Goal: Information Seeking & Learning: Learn about a topic

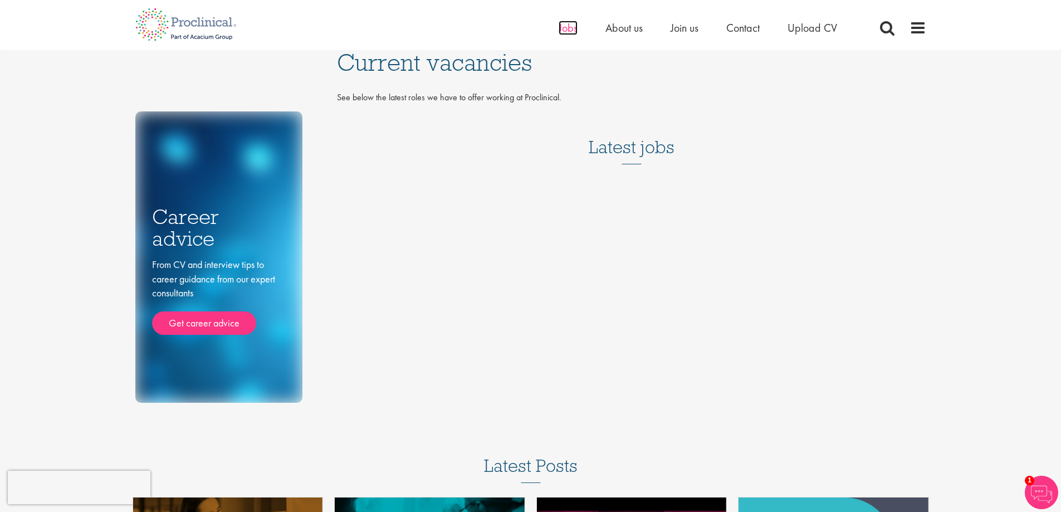
click at [567, 27] on span "Jobs" at bounding box center [567, 28] width 19 height 14
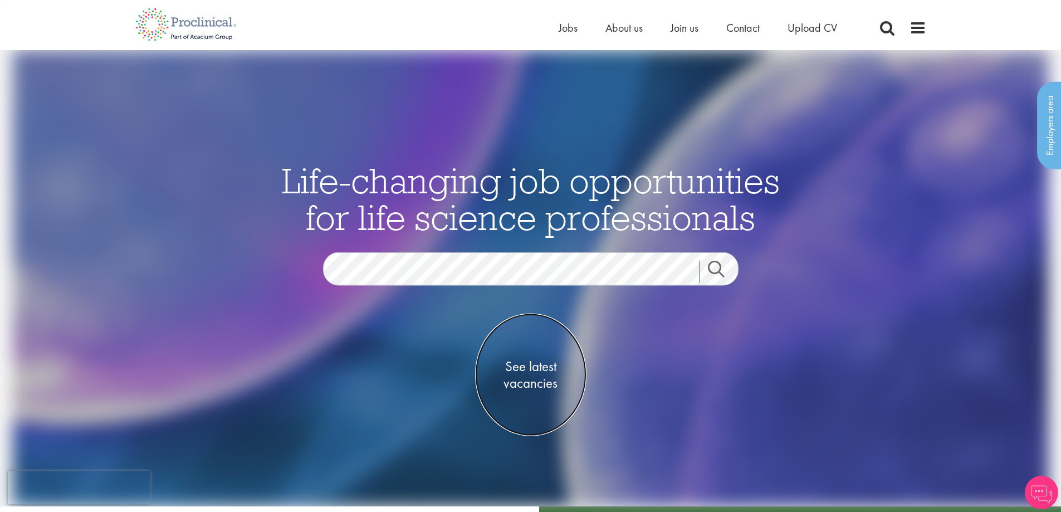
click at [513, 370] on span "See latest vacancies" at bounding box center [530, 374] width 111 height 33
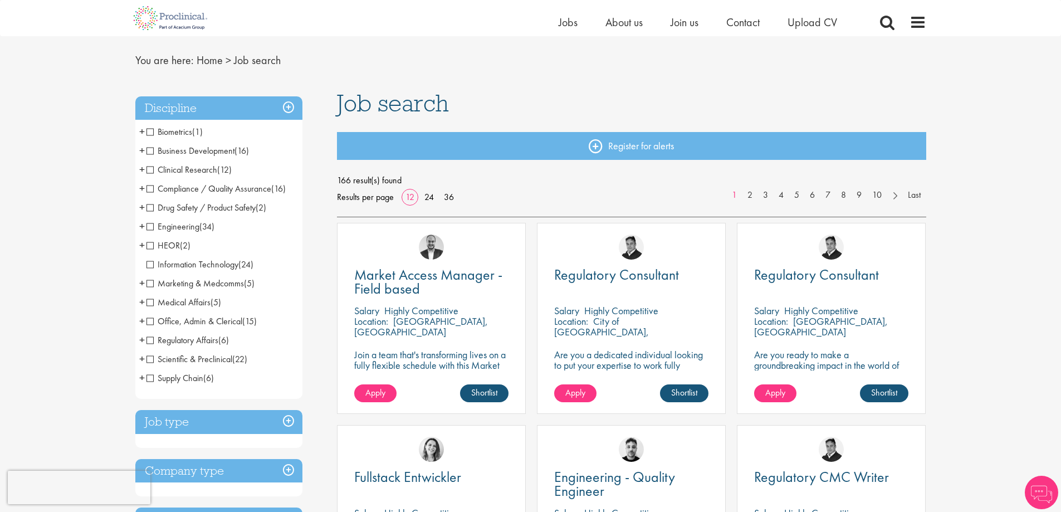
scroll to position [56, 0]
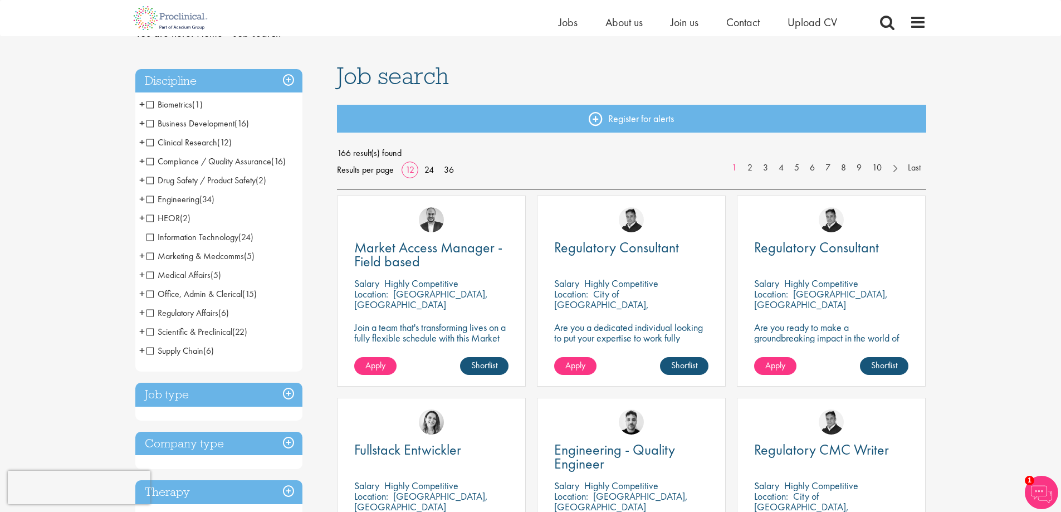
click at [152, 311] on span "Regulatory Affairs" at bounding box center [182, 313] width 72 height 12
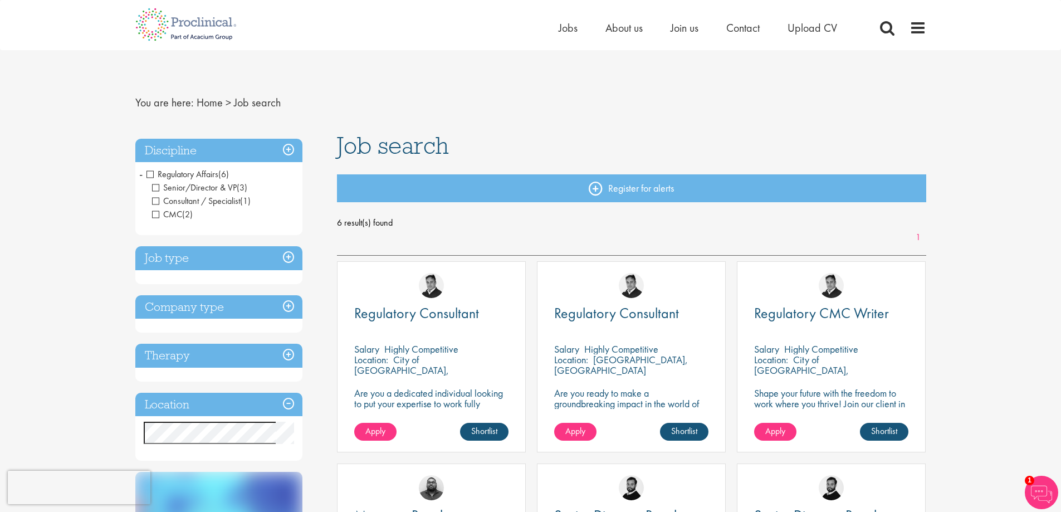
click at [150, 173] on span "Regulatory Affairs" at bounding box center [182, 174] width 72 height 12
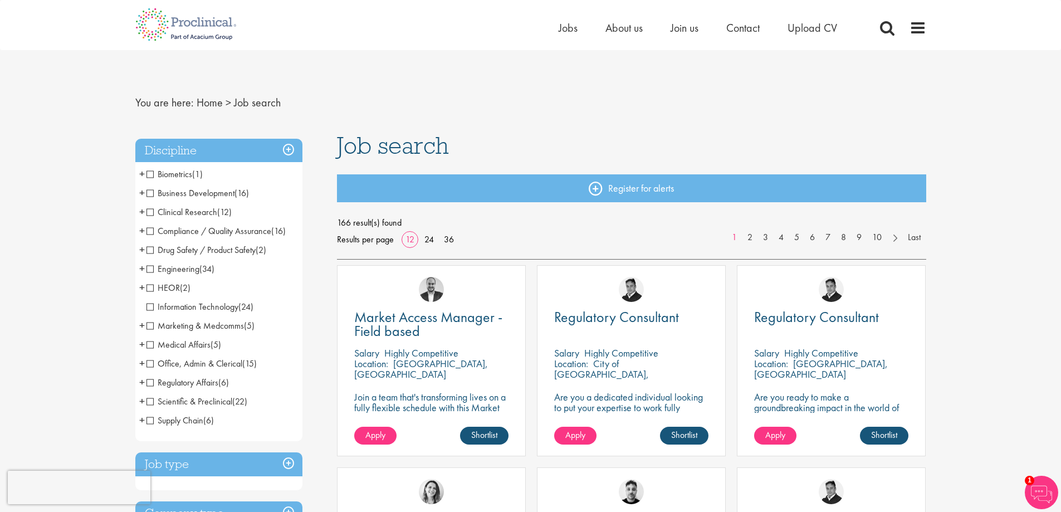
click at [148, 229] on span "Compliance / Quality Assurance" at bounding box center [208, 231] width 125 height 12
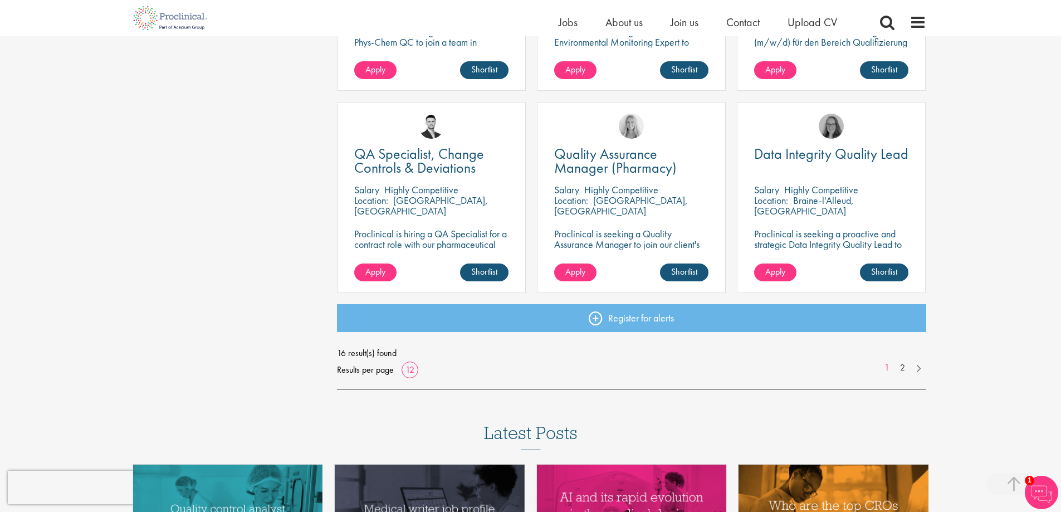
scroll to position [779, 0]
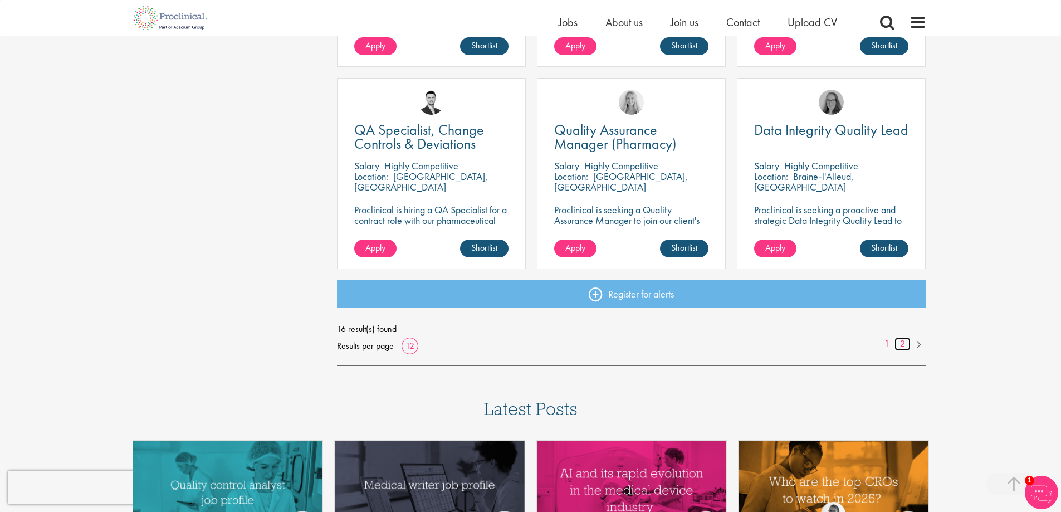
click at [901, 342] on link "2" at bounding box center [902, 343] width 16 height 13
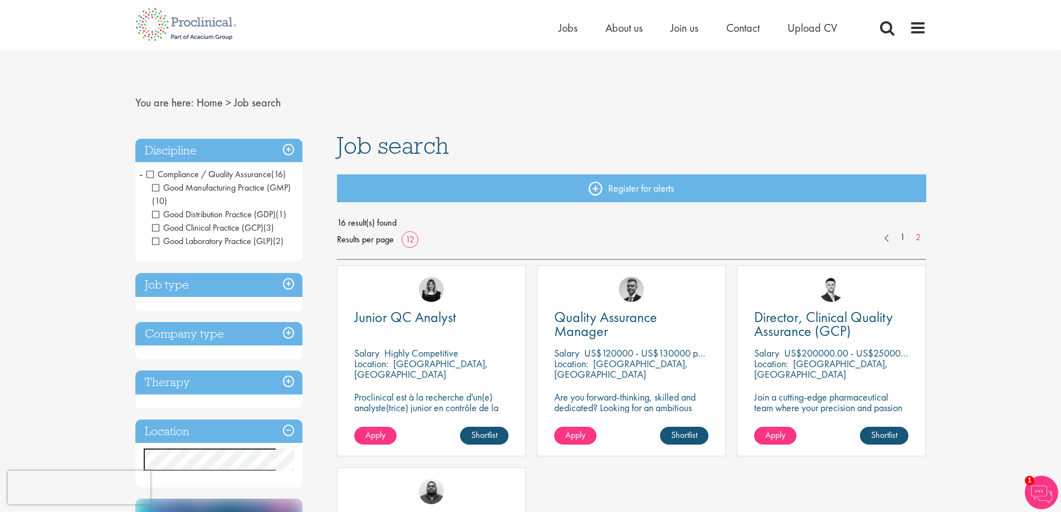
click at [150, 173] on span "Compliance / Quality Assurance" at bounding box center [208, 174] width 125 height 12
